Goal: Task Accomplishment & Management: Use online tool/utility

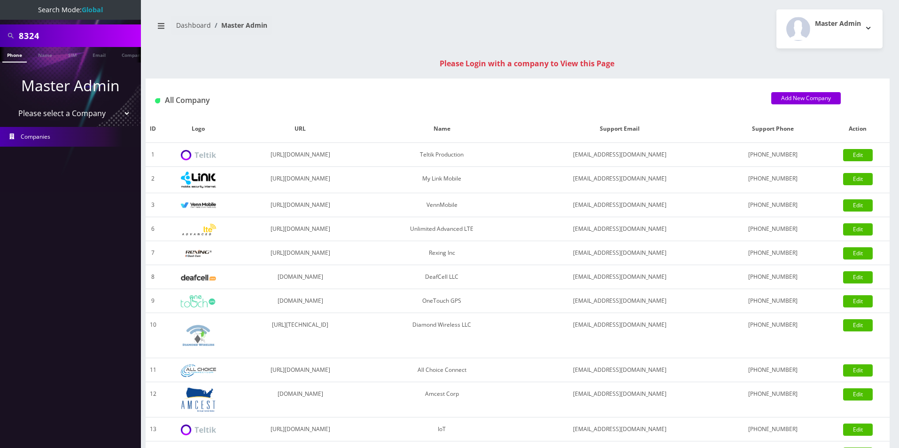
click at [39, 118] on select "Please select a Company Teltik Production My Link Mobile VennMobile Unlimited A…" at bounding box center [71, 113] width 120 height 18
select select "13"
click at [11, 104] on select "Please select a Company Teltik Production My Link Mobile VennMobile Unlimited A…" at bounding box center [71, 113] width 120 height 18
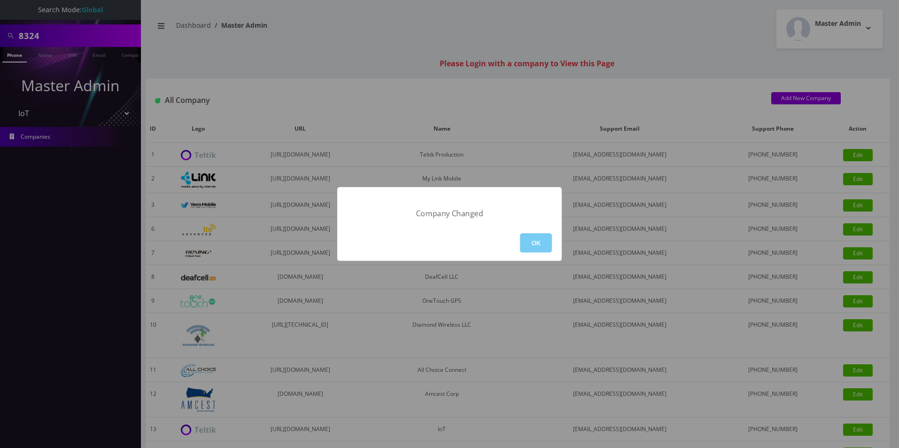
click at [534, 243] on button "OK" at bounding box center [536, 242] width 32 height 19
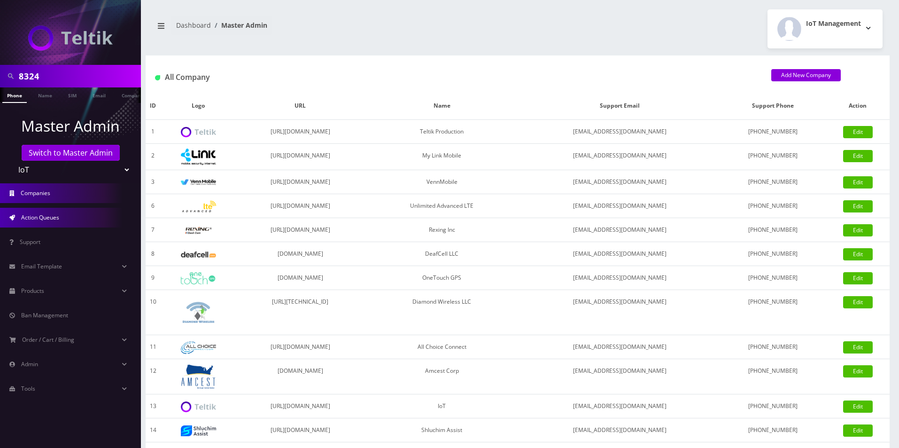
click at [58, 217] on span "Action Queues" at bounding box center [40, 217] width 38 height 8
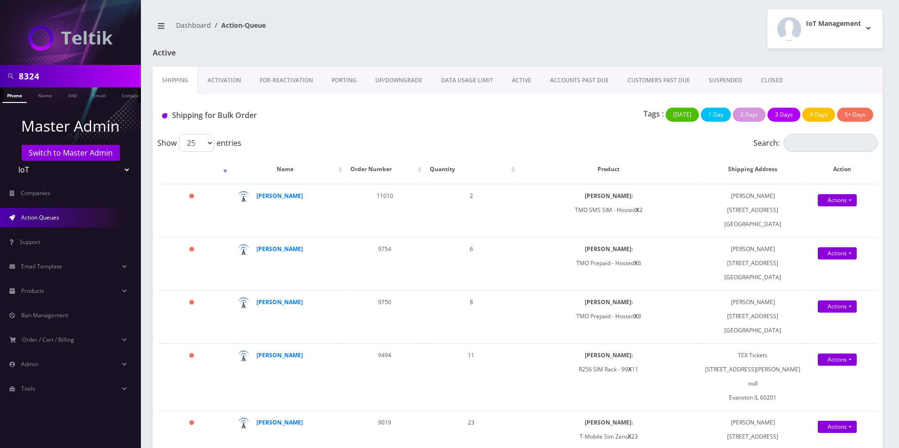
click at [229, 79] on link "Activation" at bounding box center [224, 80] width 52 height 27
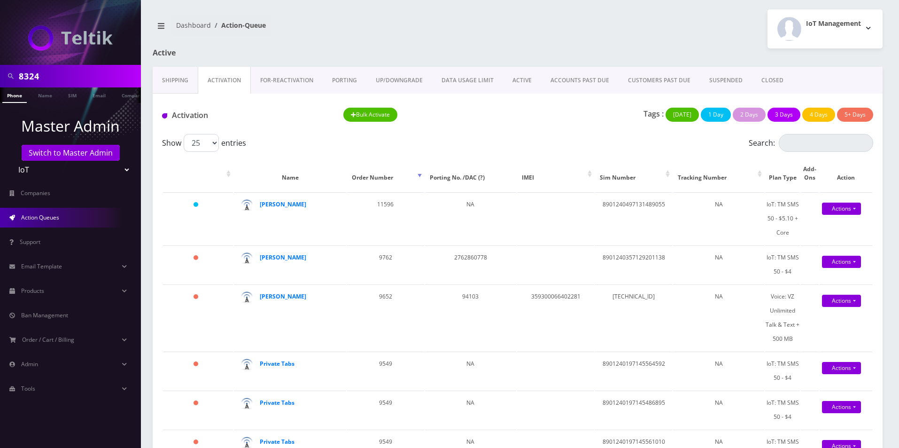
click at [509, 77] on link "ACTIVE" at bounding box center [522, 80] width 38 height 27
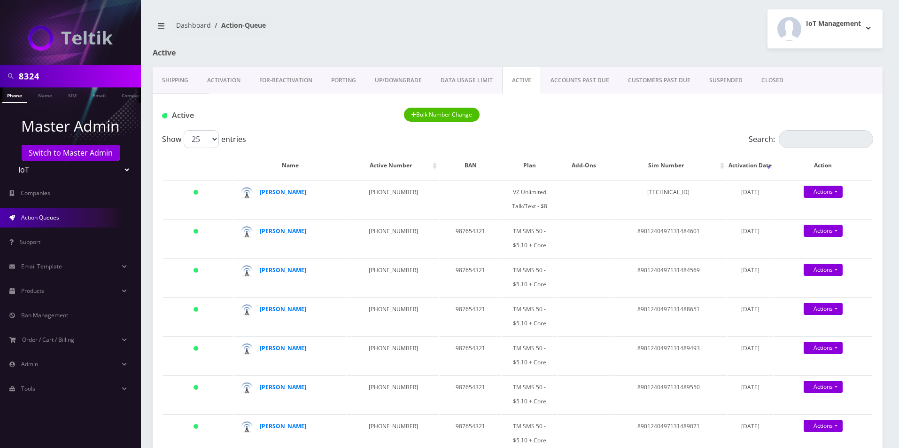
click at [89, 75] on input "8324" at bounding box center [79, 76] width 120 height 18
paste input "[PERSON_NAME]"
type input "[PERSON_NAME]"
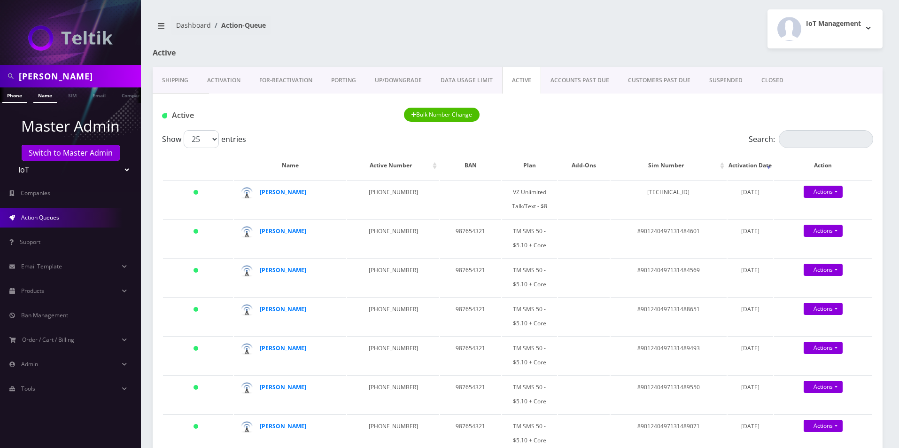
click at [43, 97] on link "Name" at bounding box center [44, 94] width 23 height 15
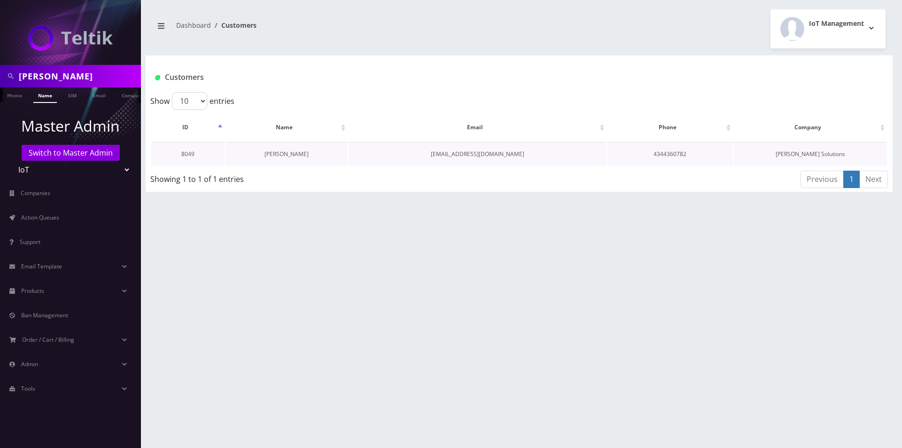
click at [301, 155] on link "[PERSON_NAME]" at bounding box center [286, 154] width 44 height 8
